Goal: Information Seeking & Learning: Learn about a topic

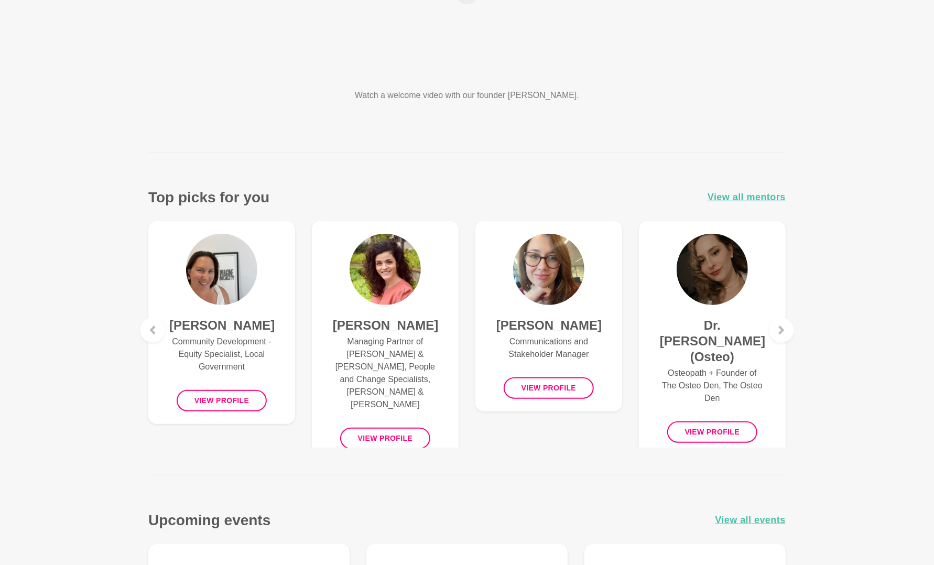
scroll to position [262, 0]
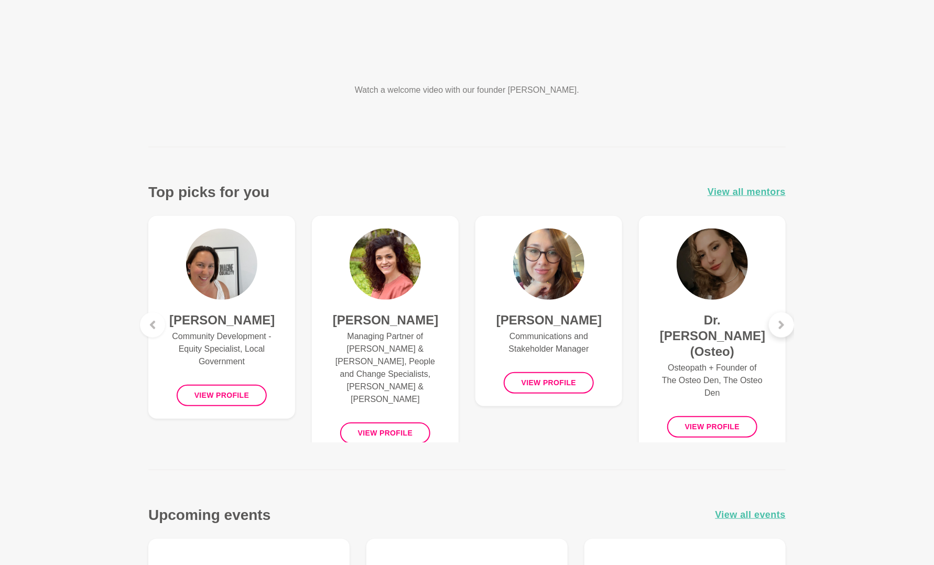
click at [775, 332] on div at bounding box center [781, 324] width 25 height 25
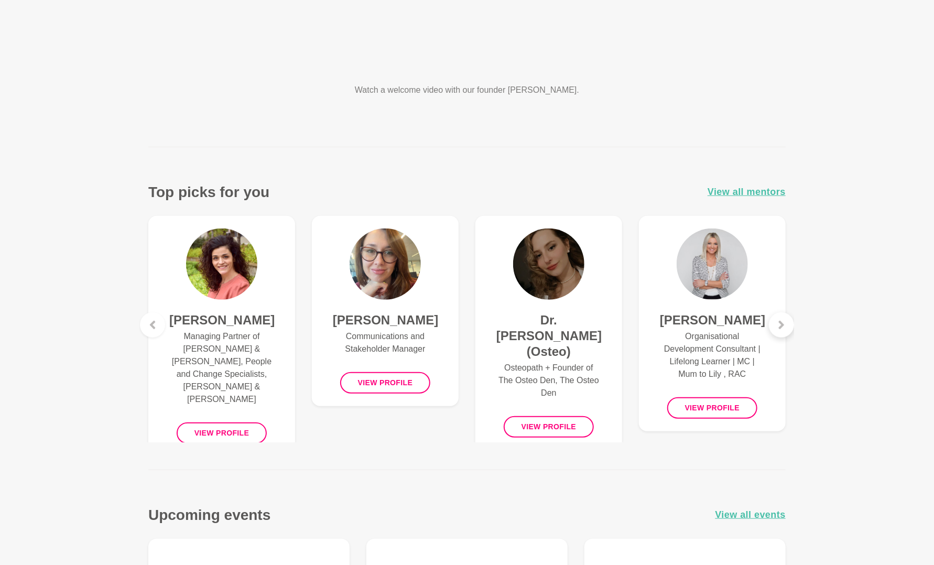
click at [778, 330] on div at bounding box center [781, 324] width 25 height 25
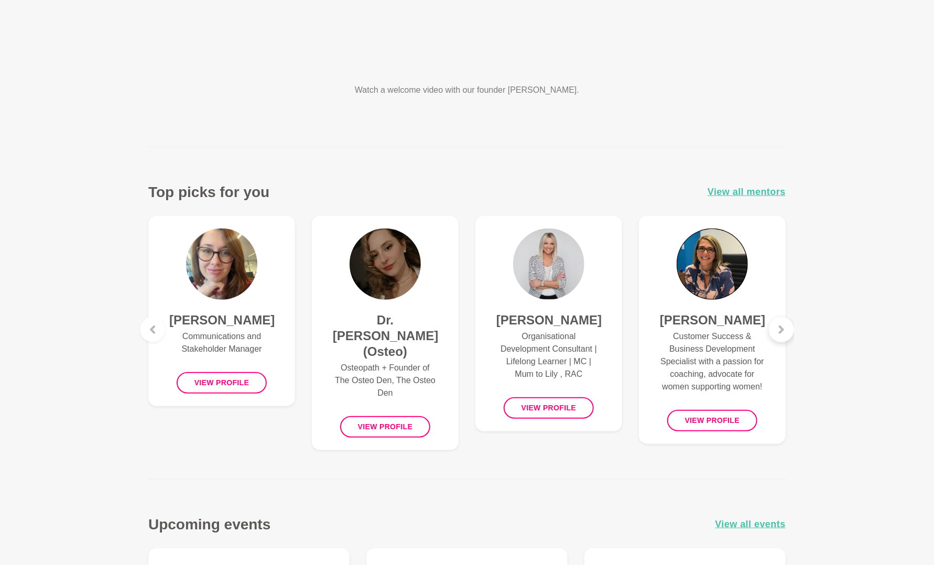
click at [778, 330] on icon at bounding box center [781, 329] width 8 height 8
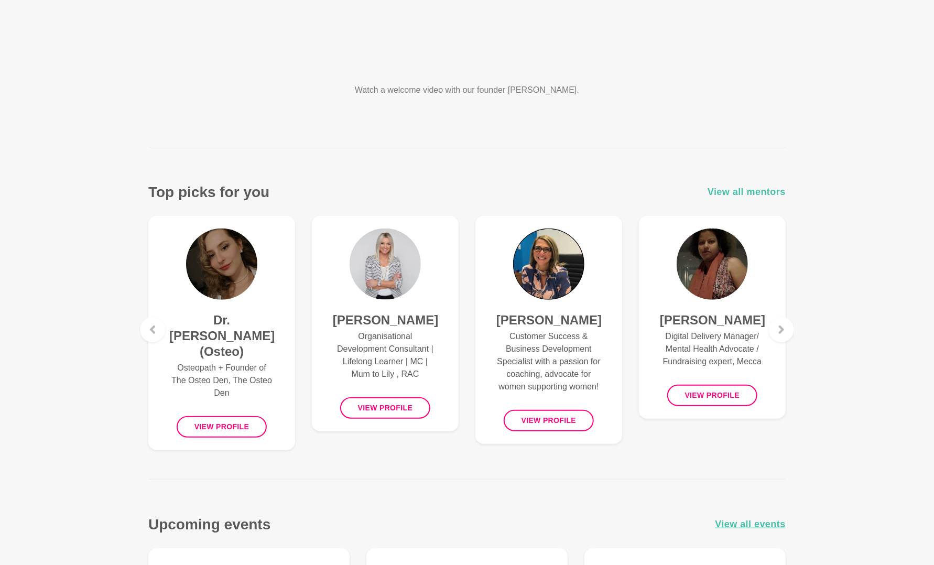
click at [780, 193] on span "View all mentors" at bounding box center [747, 191] width 78 height 15
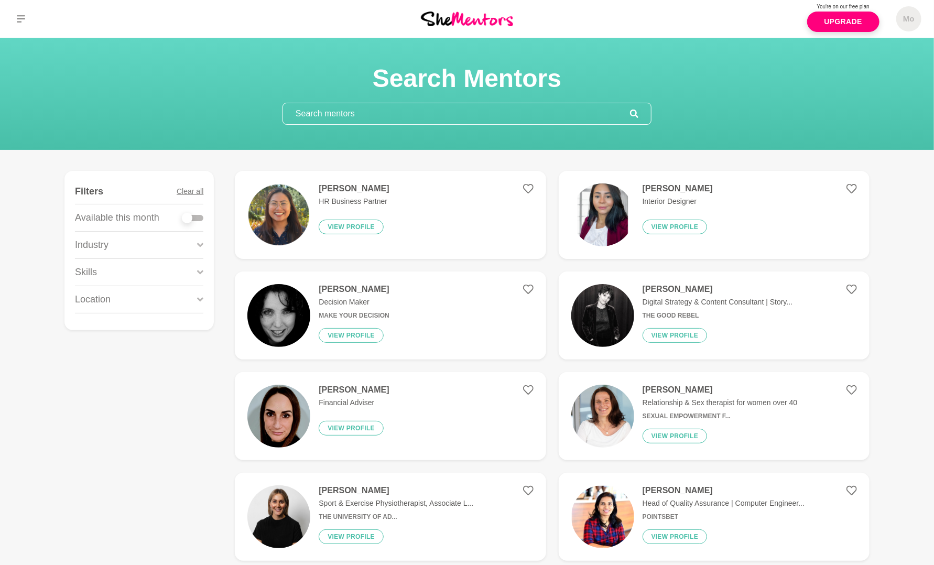
click at [195, 242] on div "Industry" at bounding box center [139, 245] width 128 height 27
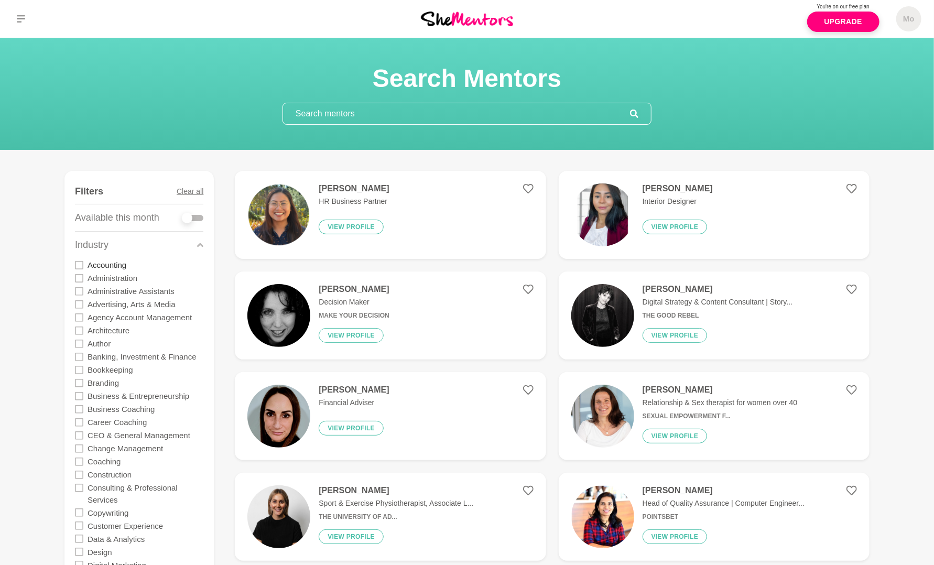
click at [119, 262] on label "Accounting" at bounding box center [107, 264] width 39 height 13
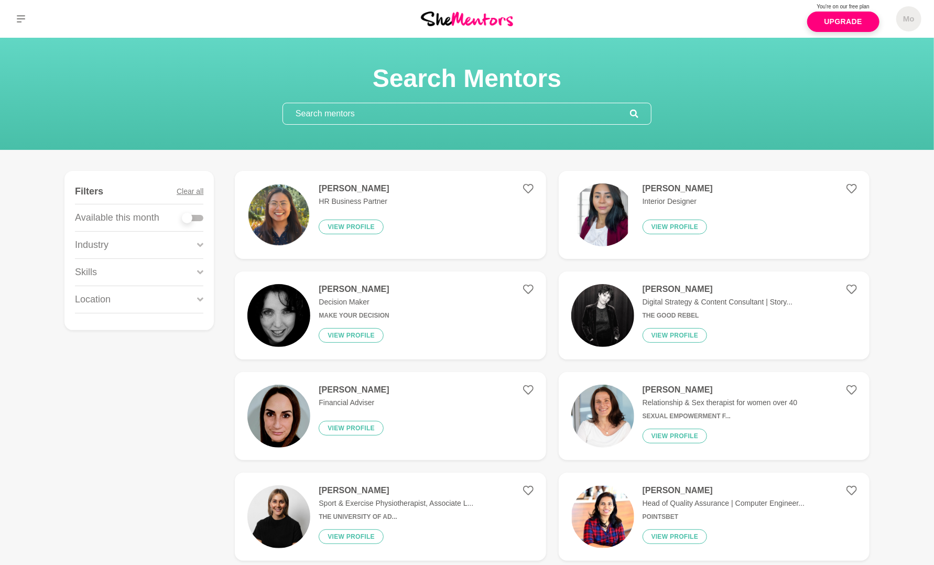
click at [200, 245] on icon at bounding box center [200, 245] width 6 height 4
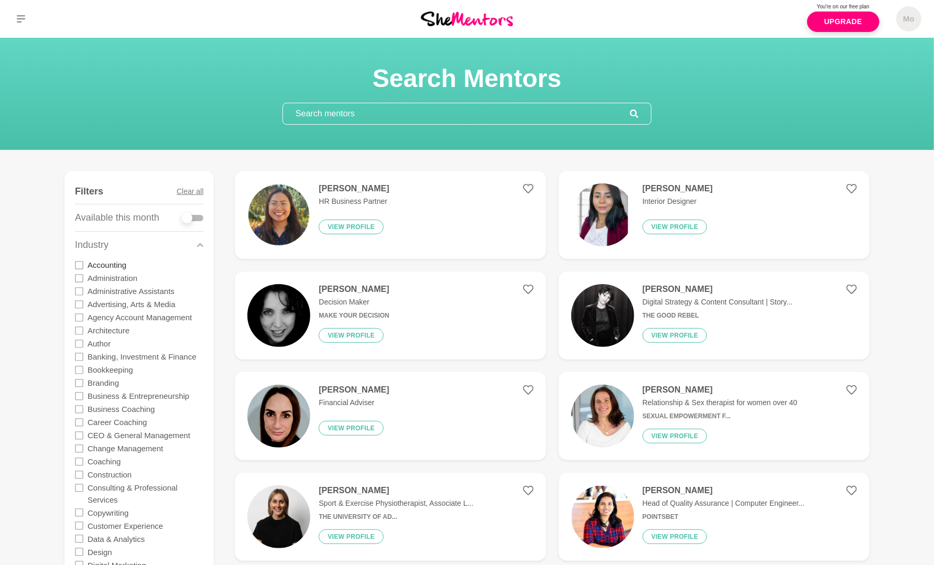
click at [100, 269] on label "Accounting" at bounding box center [107, 264] width 39 height 13
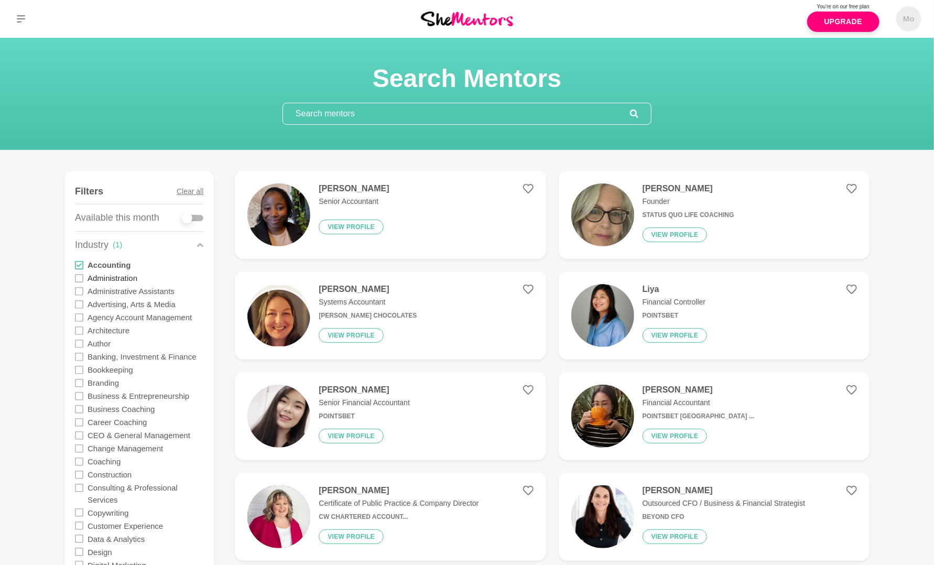
click at [101, 279] on label "Administration" at bounding box center [113, 277] width 50 height 13
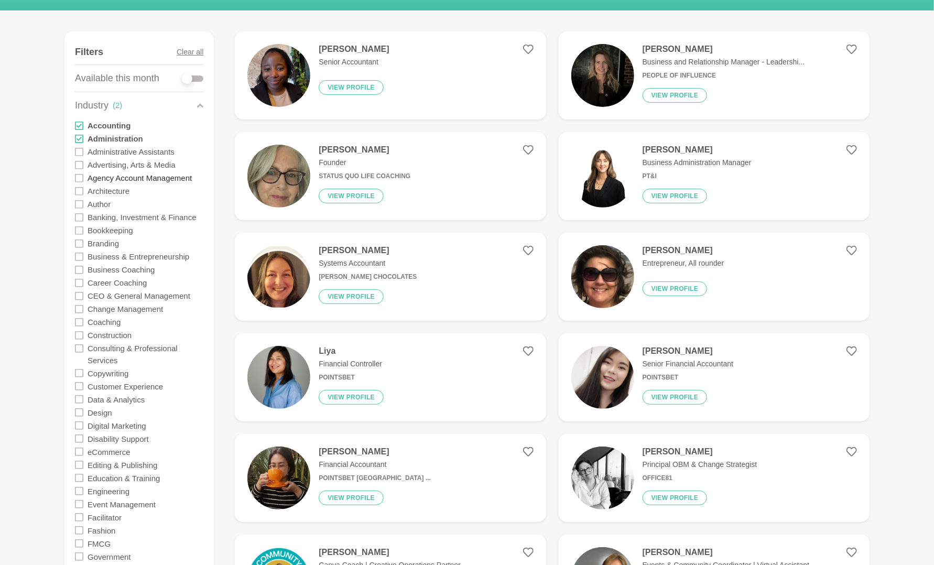
scroll to position [157, 0]
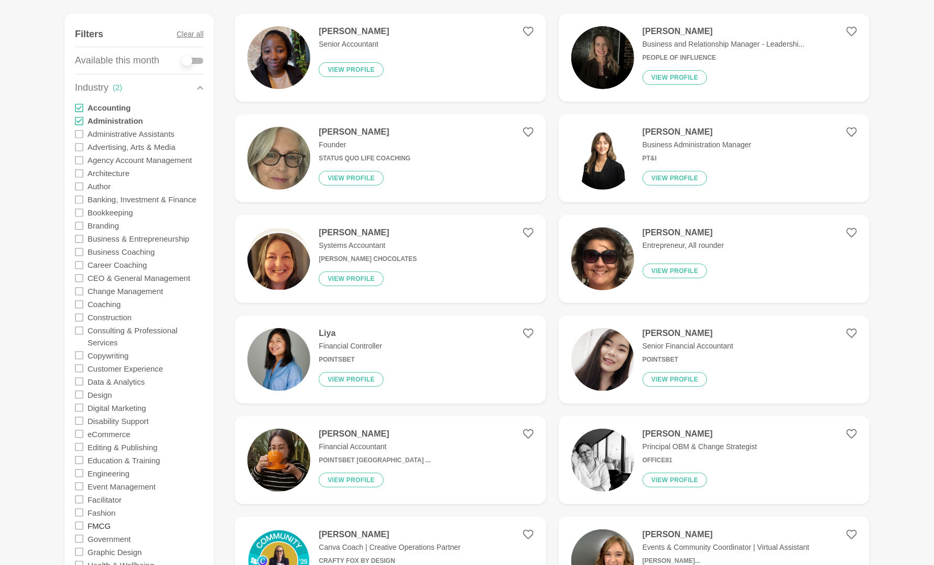
click at [101, 528] on label "FMCG" at bounding box center [99, 525] width 23 height 13
click at [102, 514] on label "Fashion" at bounding box center [102, 512] width 28 height 13
click at [151, 278] on label "CEO & General Management" at bounding box center [139, 277] width 103 height 13
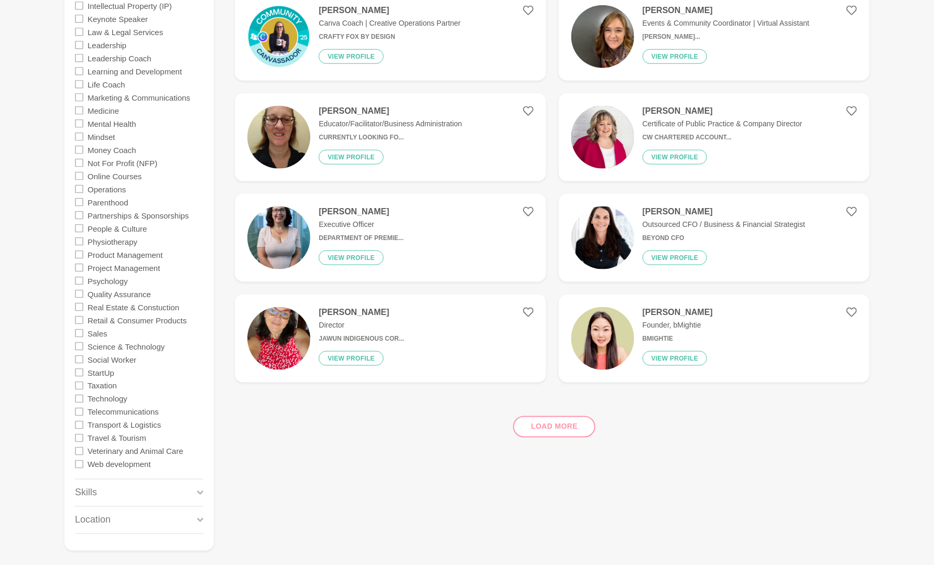
scroll to position [786, 0]
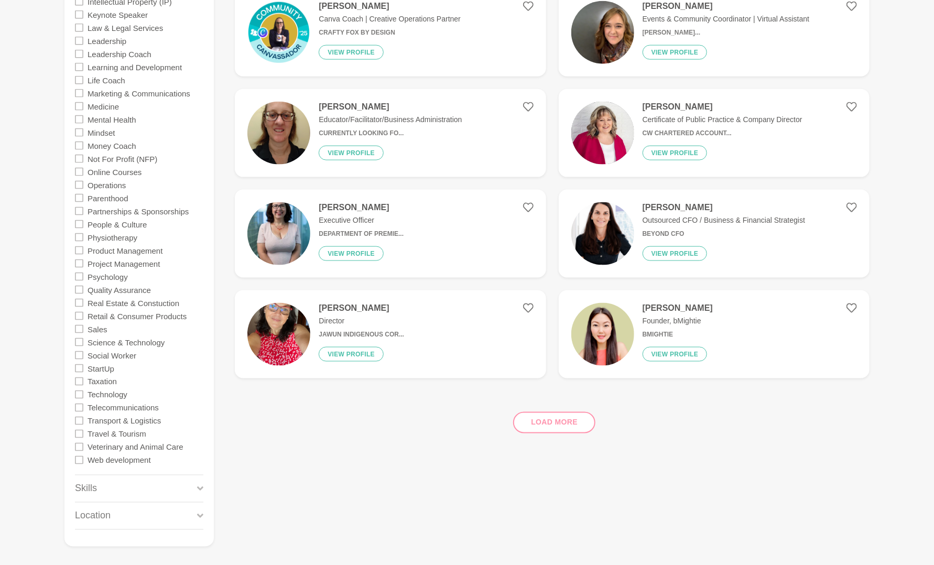
click at [564, 432] on div "Load more" at bounding box center [552, 418] width 635 height 63
click at [571, 419] on div "Load more" at bounding box center [552, 418] width 635 height 63
click at [557, 425] on div "Load more" at bounding box center [552, 418] width 635 height 63
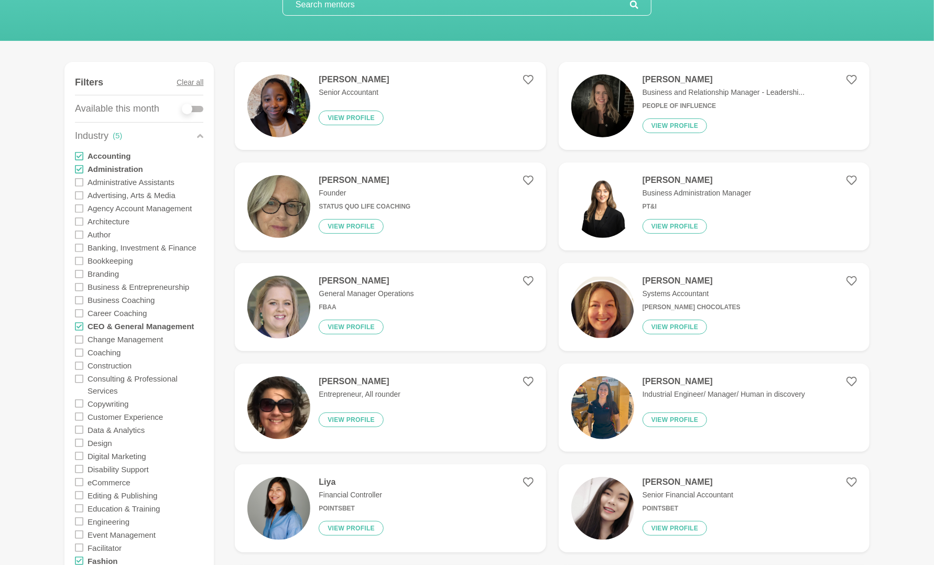
scroll to position [0, 0]
